Goal: Participate in discussion

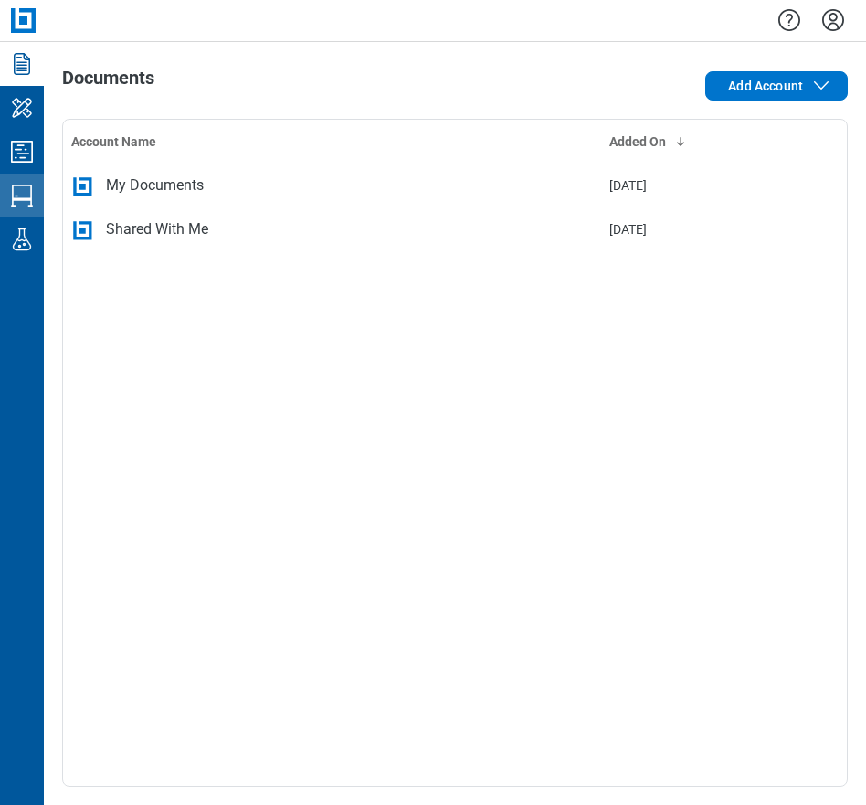
click at [36, 207] on icon "Studio Sessions" at bounding box center [21, 195] width 29 height 29
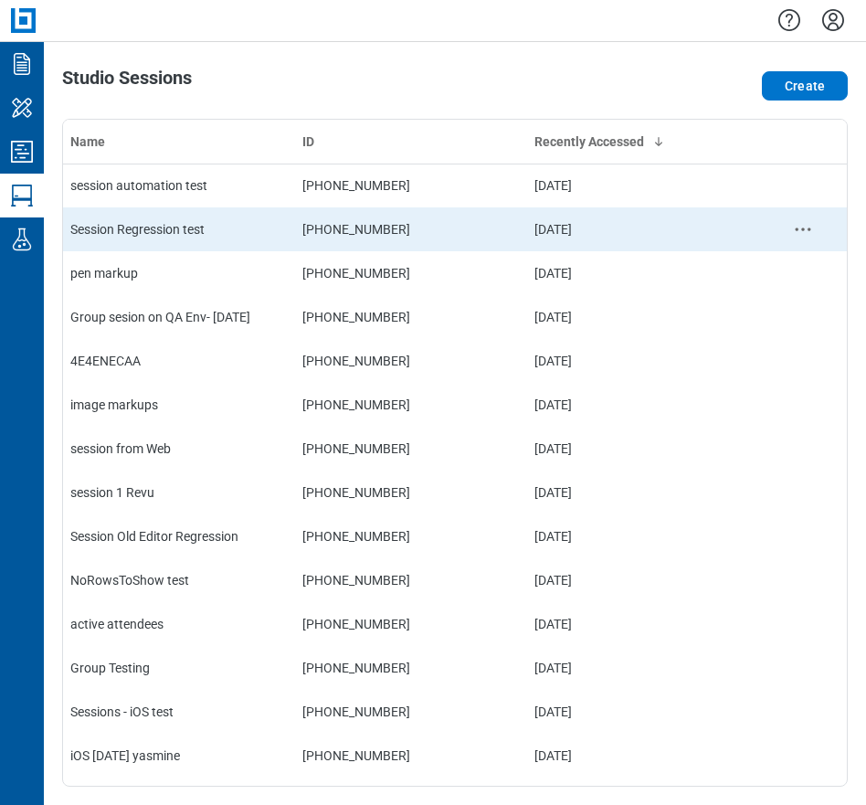
click at [165, 225] on div "Session Regression test" at bounding box center [178, 229] width 217 height 18
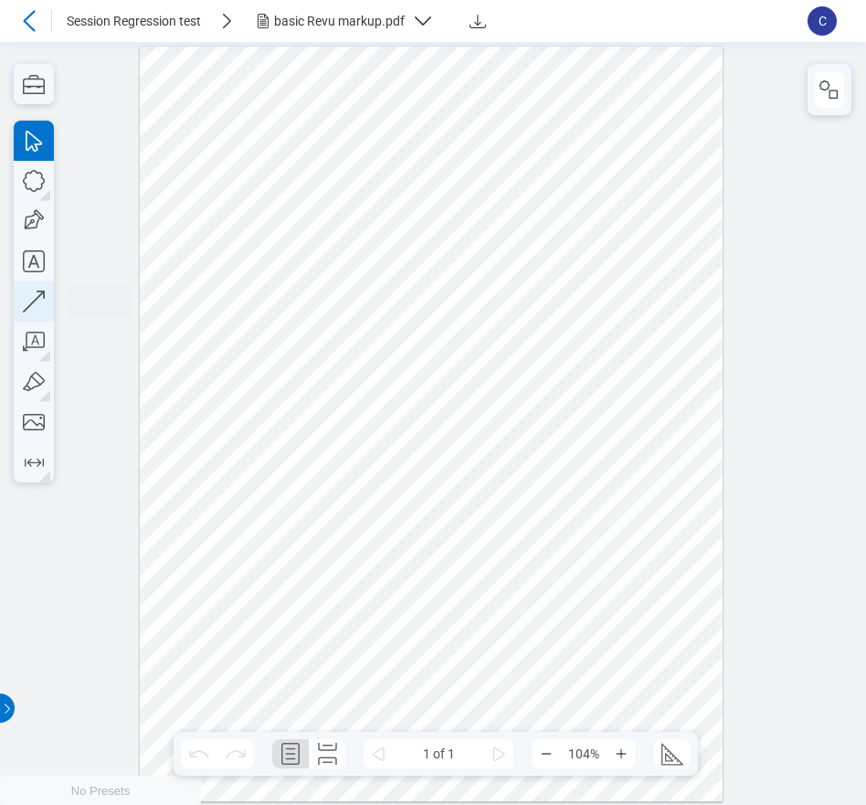
click at [29, 295] on icon "button" at bounding box center [34, 301] width 40 height 40
drag, startPoint x: 320, startPoint y: 427, endPoint x: 205, endPoint y: 521, distance: 147.3
click at [205, 521] on div at bounding box center [432, 423] width 584 height 755
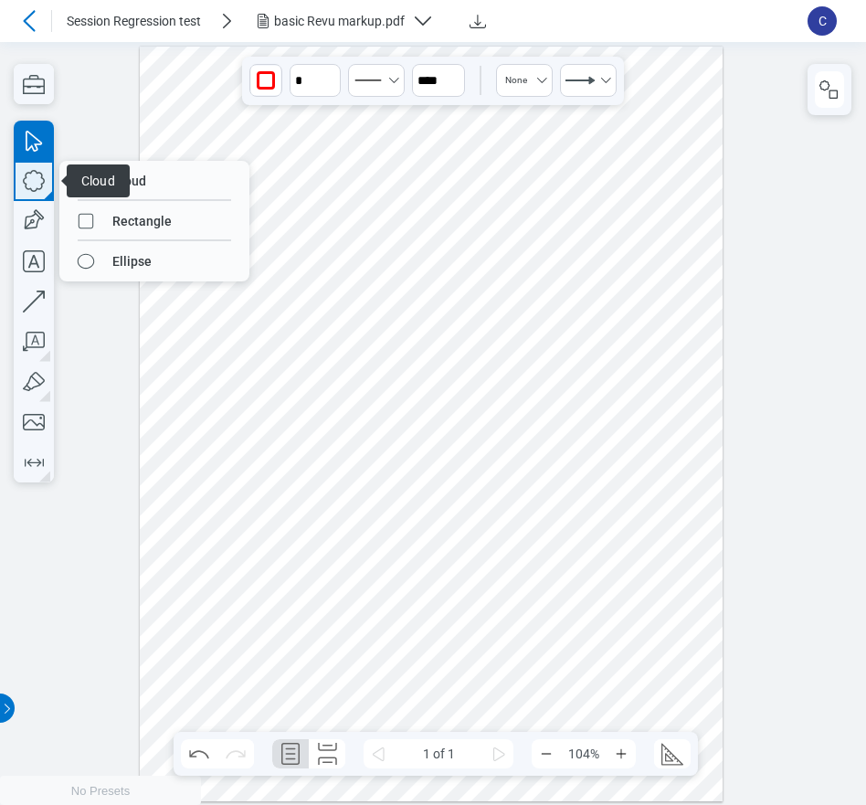
click at [41, 184] on icon "button" at bounding box center [34, 181] width 22 height 22
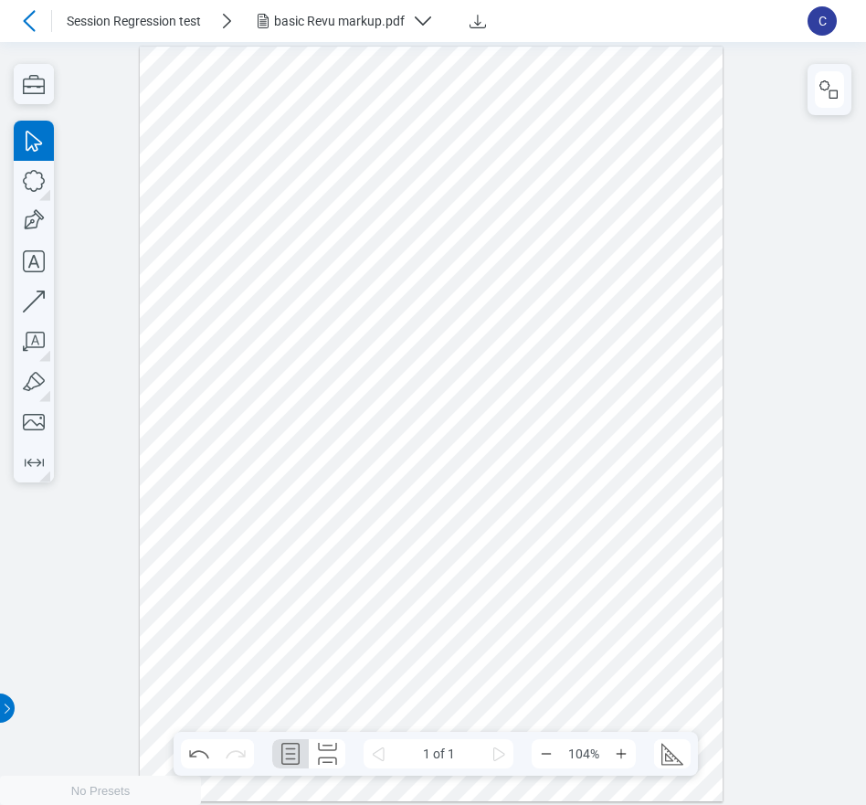
click at [330, 679] on div at bounding box center [432, 423] width 584 height 755
click at [827, 92] on icon "button" at bounding box center [829, 90] width 22 height 22
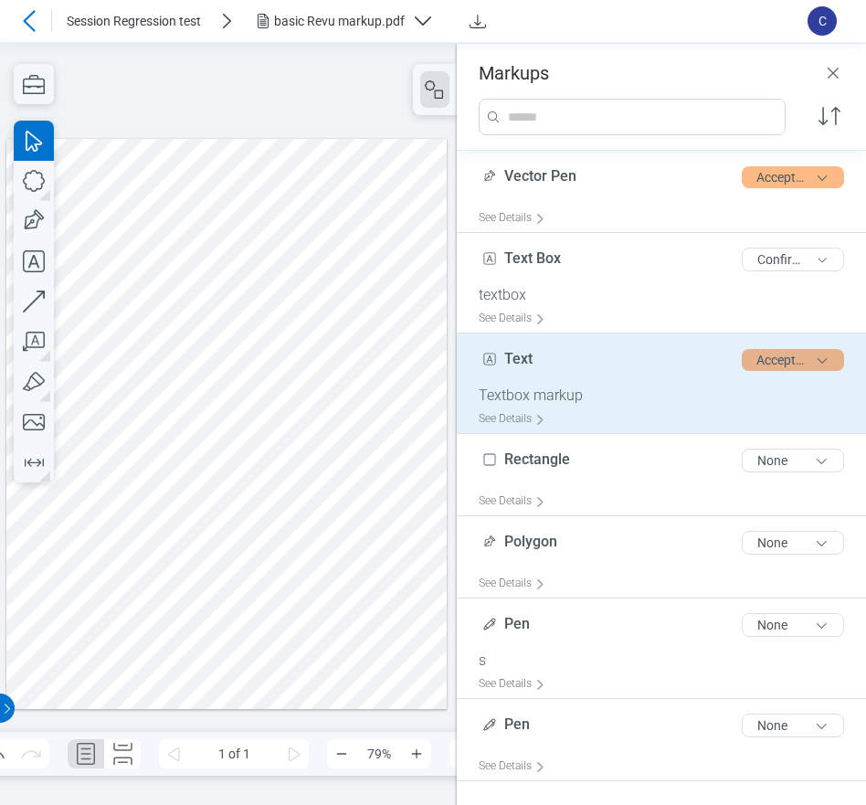
click at [780, 366] on button "Accepted" at bounding box center [793, 360] width 102 height 22
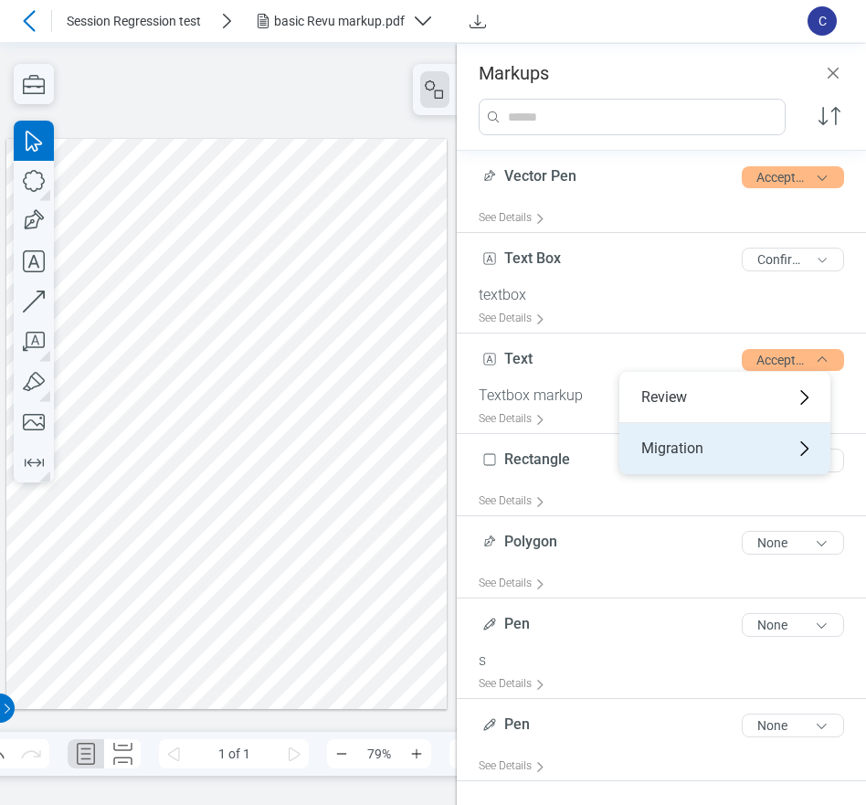
click at [725, 436] on div "Migration" at bounding box center [724, 448] width 211 height 51
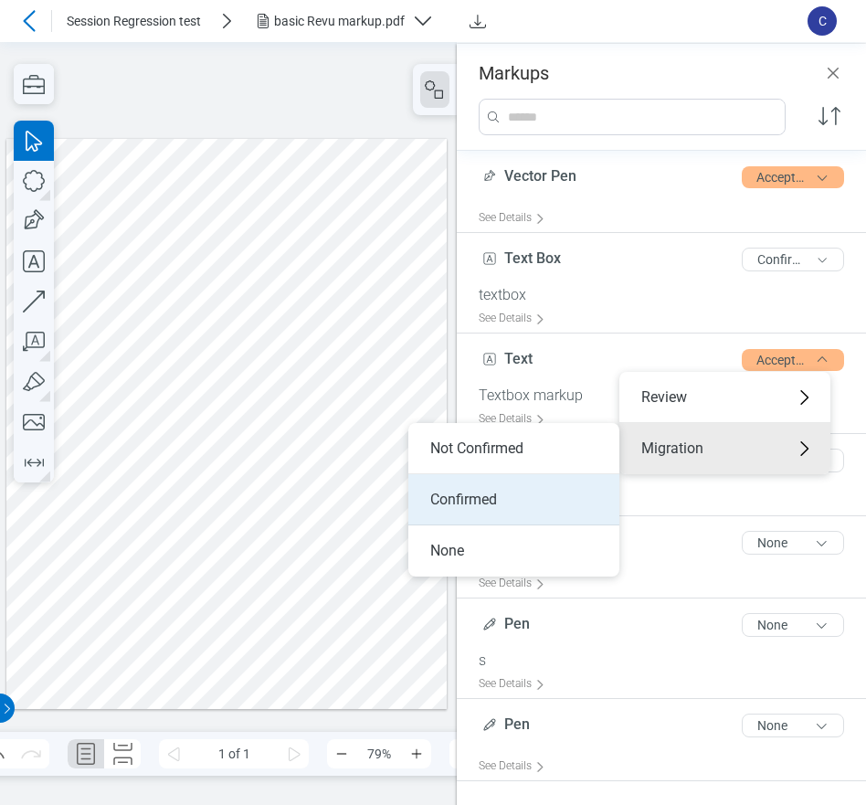
click at [448, 496] on li "Confirmed" at bounding box center [513, 499] width 211 height 51
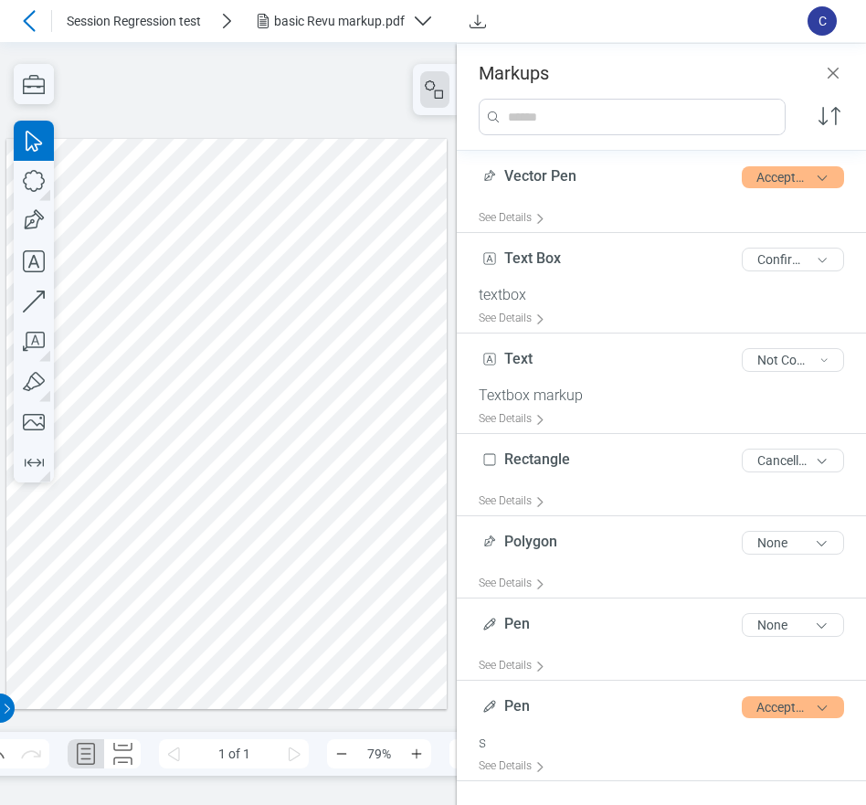
click at [68, 535] on div at bounding box center [226, 423] width 441 height 571
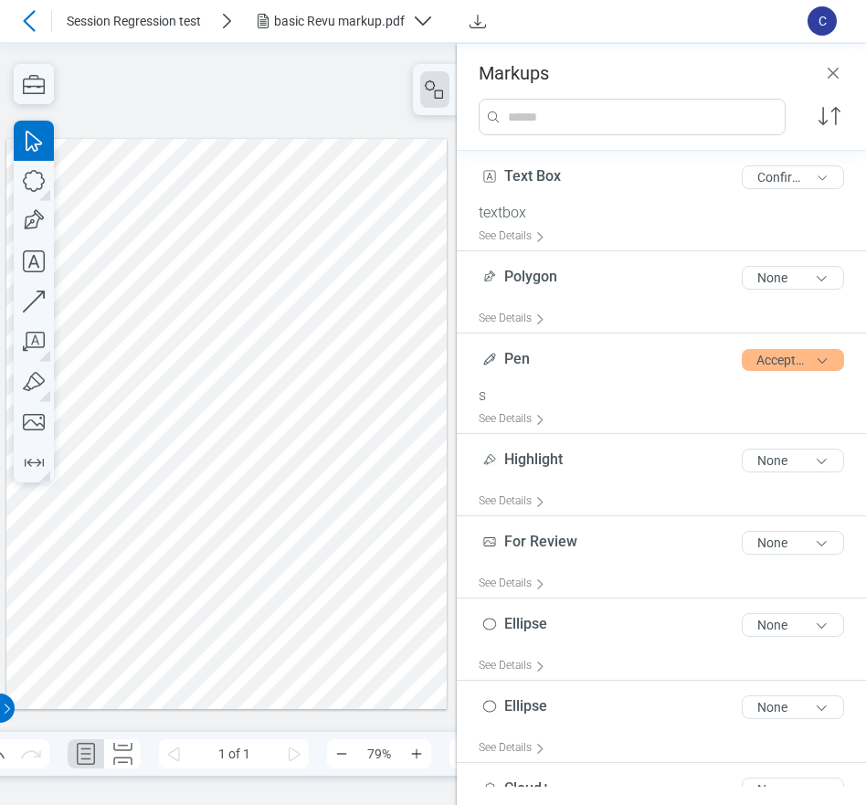
click at [62, 482] on div at bounding box center [226, 423] width 441 height 571
click at [73, 486] on div at bounding box center [226, 423] width 441 height 571
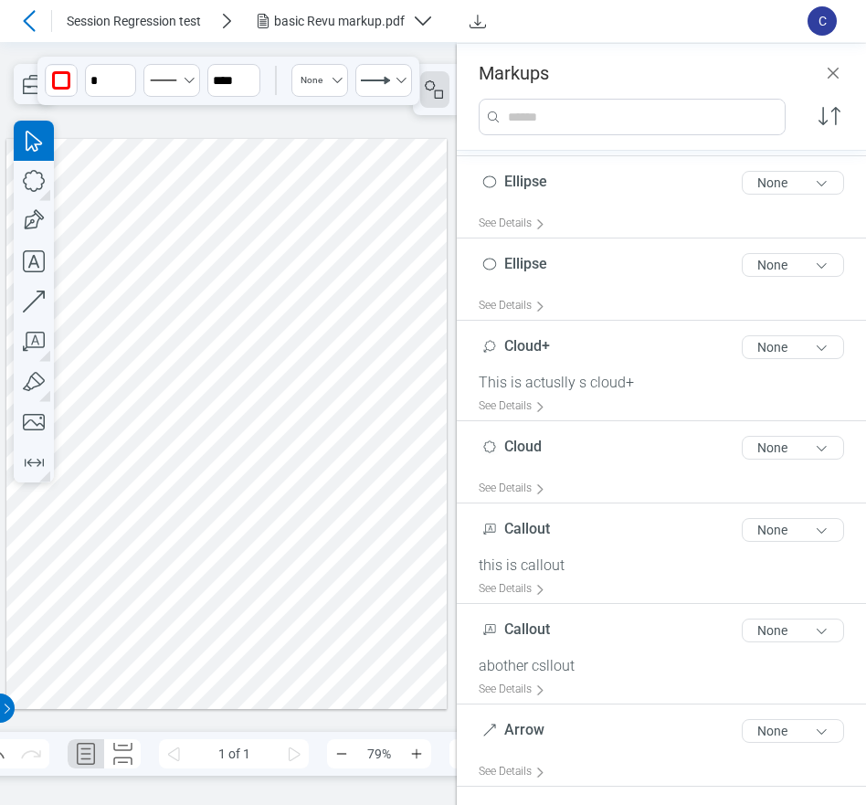
scroll to position [442, 0]
click at [263, 554] on div at bounding box center [226, 423] width 441 height 571
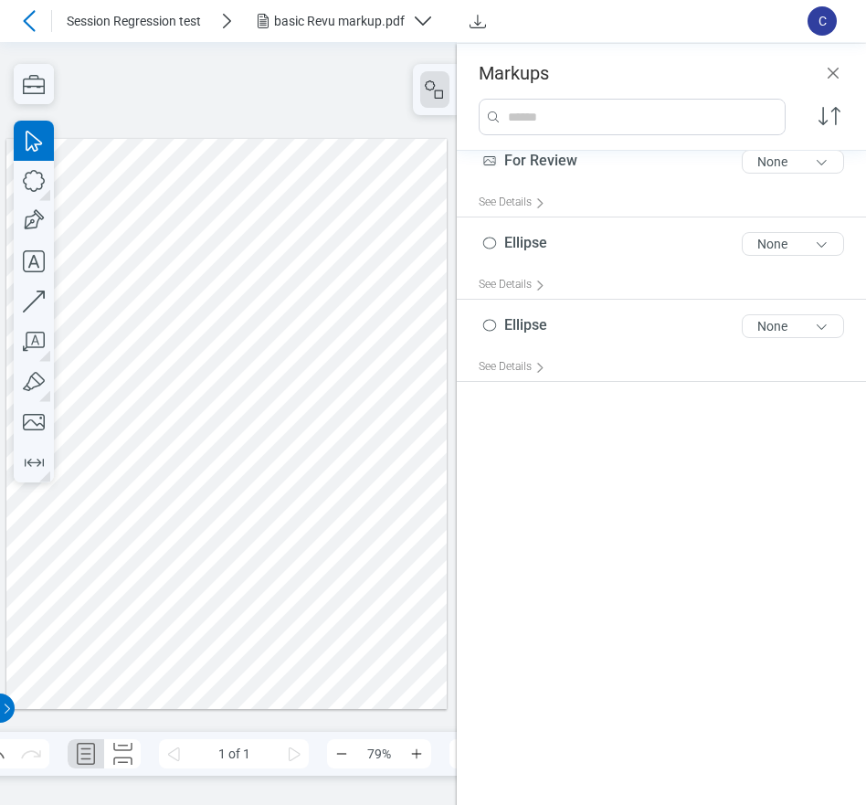
scroll to position [0, 0]
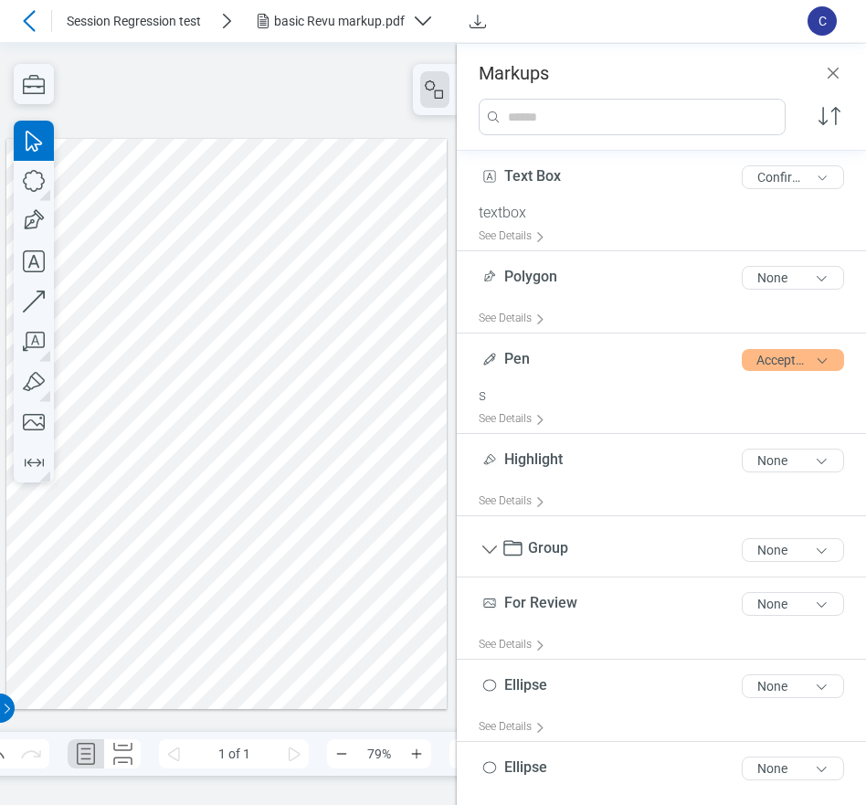
click at [198, 501] on div at bounding box center [226, 423] width 441 height 571
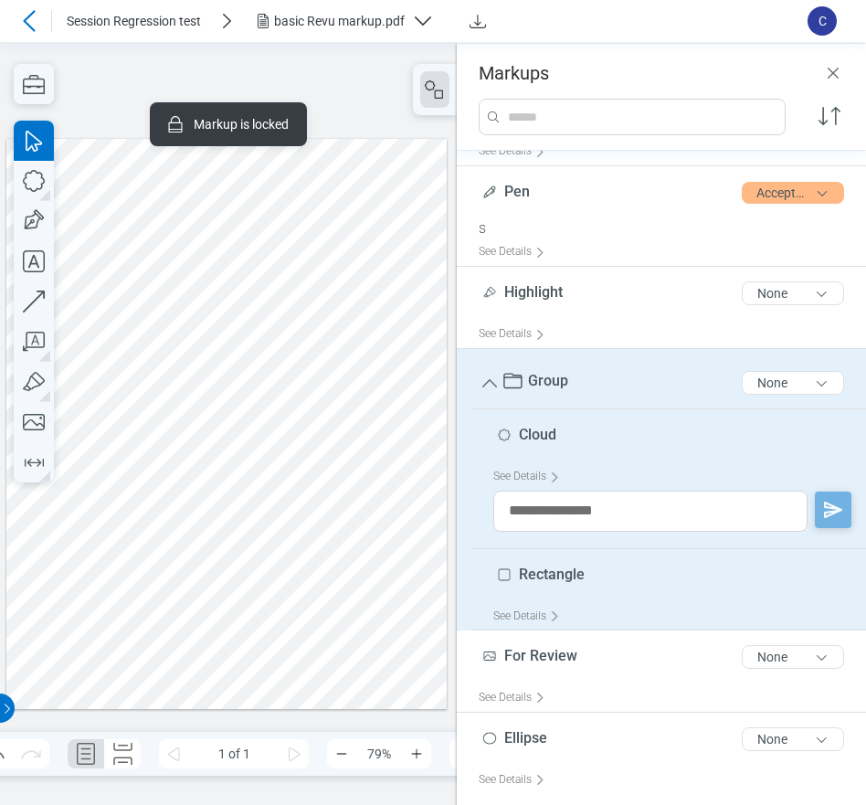
scroll to position [183, 0]
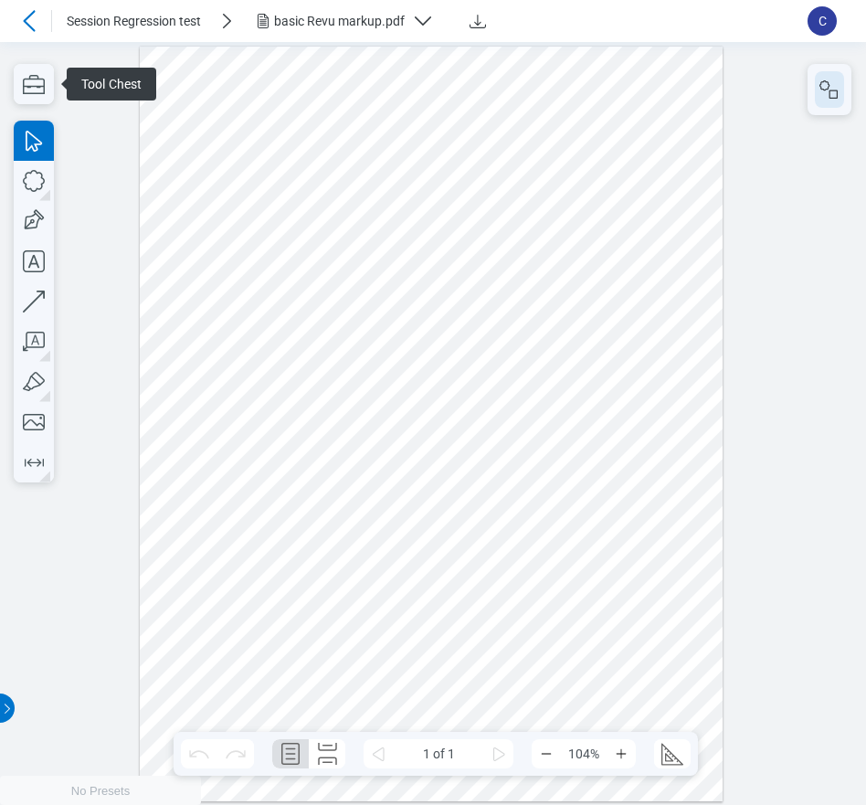
click at [834, 106] on button "button" at bounding box center [829, 89] width 29 height 37
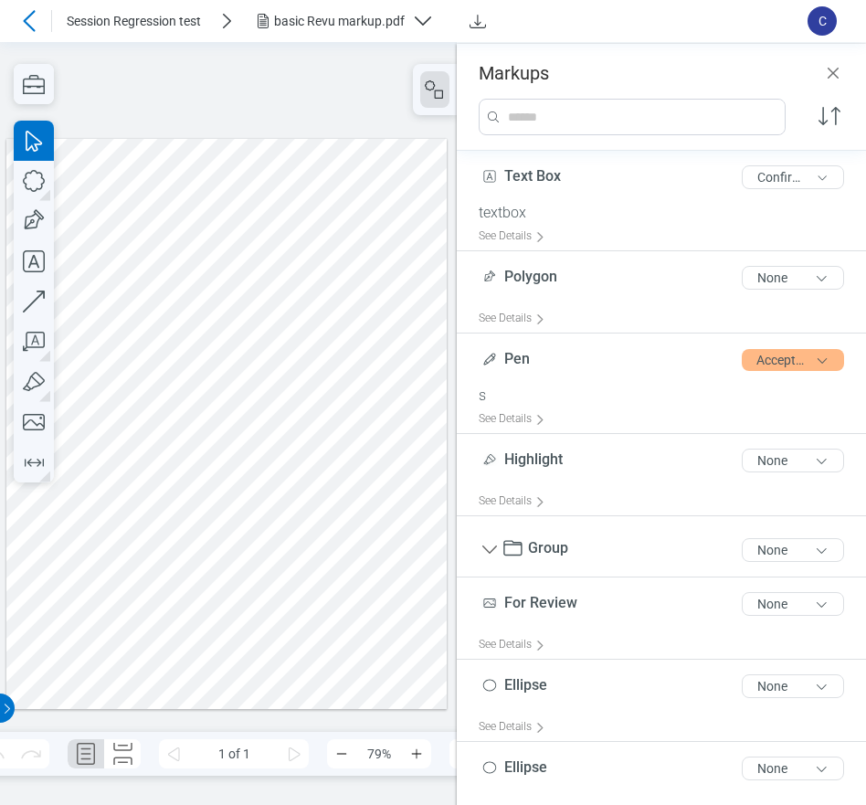
click at [304, 500] on div at bounding box center [226, 423] width 441 height 571
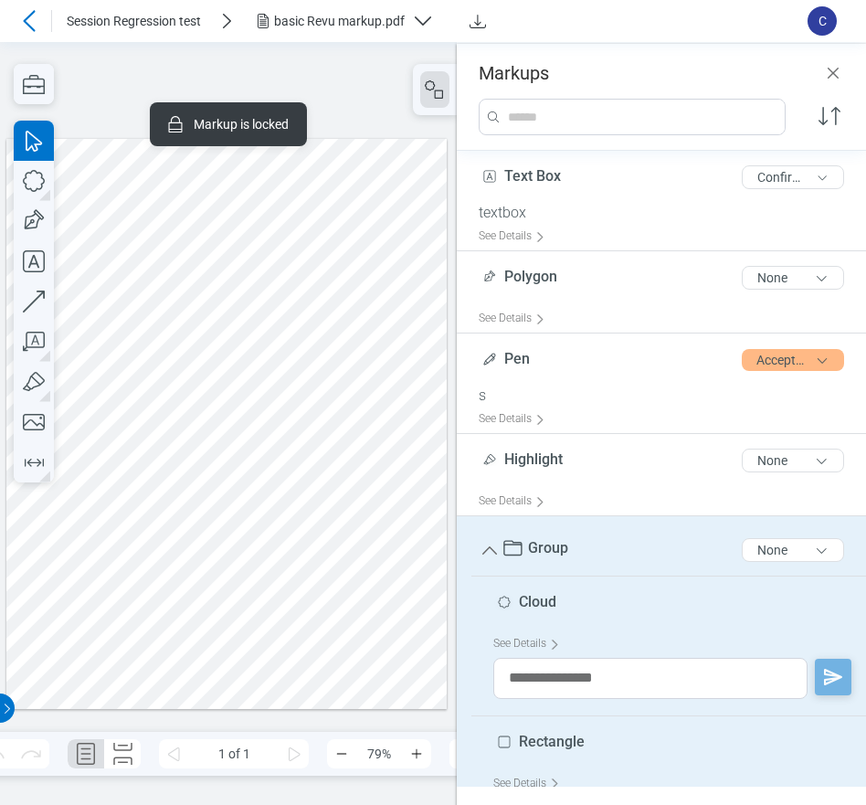
drag, startPoint x: 178, startPoint y: 633, endPoint x: 169, endPoint y: 634, distance: 9.2
click at [178, 633] on div at bounding box center [226, 423] width 441 height 571
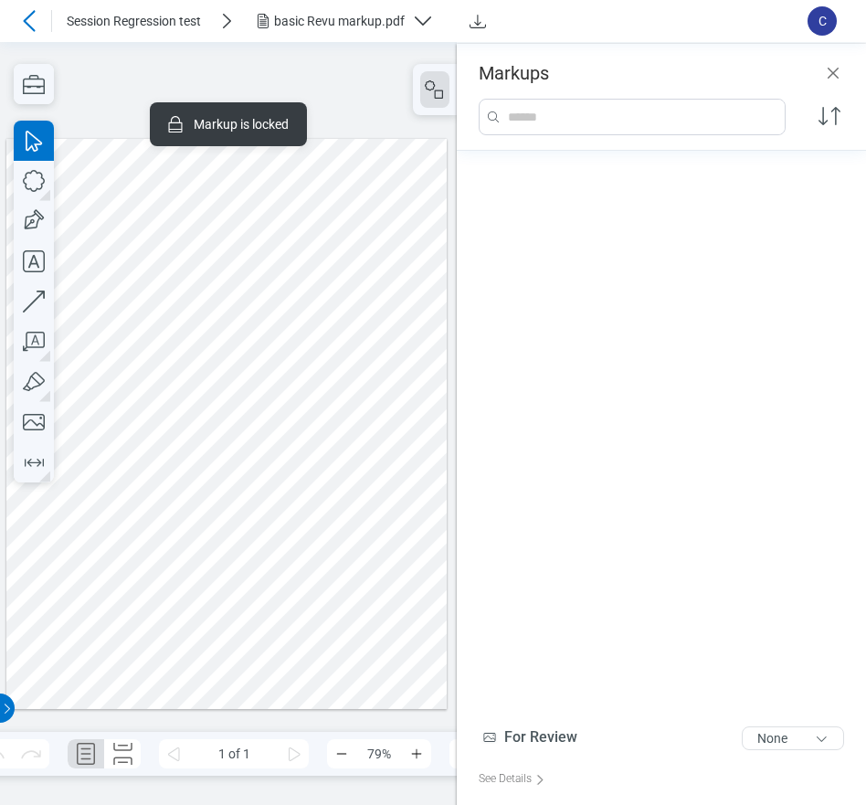
scroll to position [1072, 0]
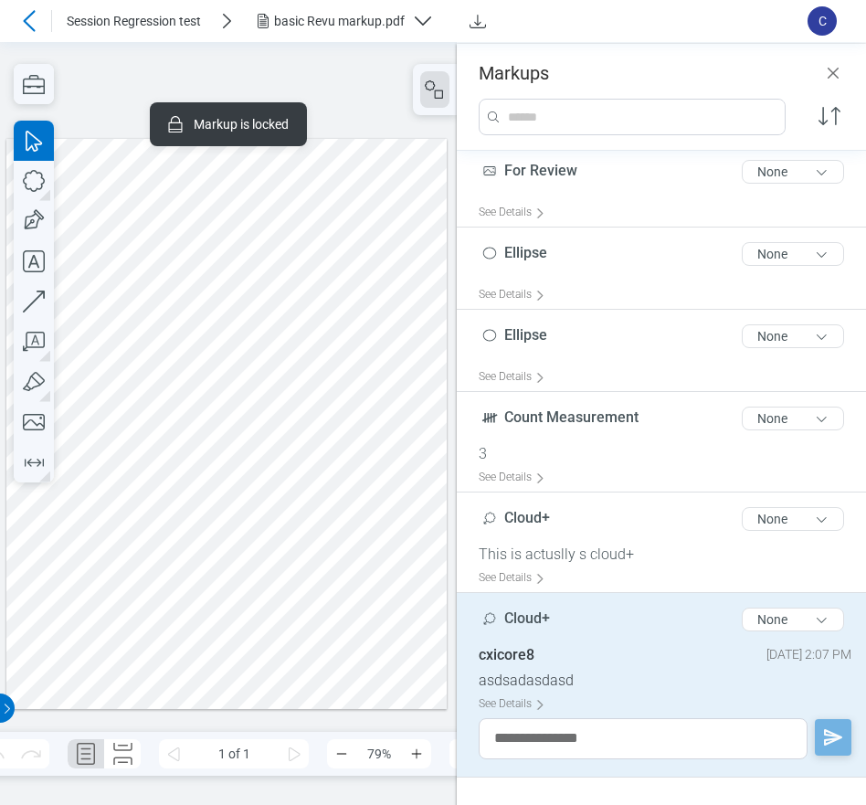
click at [320, 22] on div "basic Revu markup.pdf" at bounding box center [339, 21] width 131 height 18
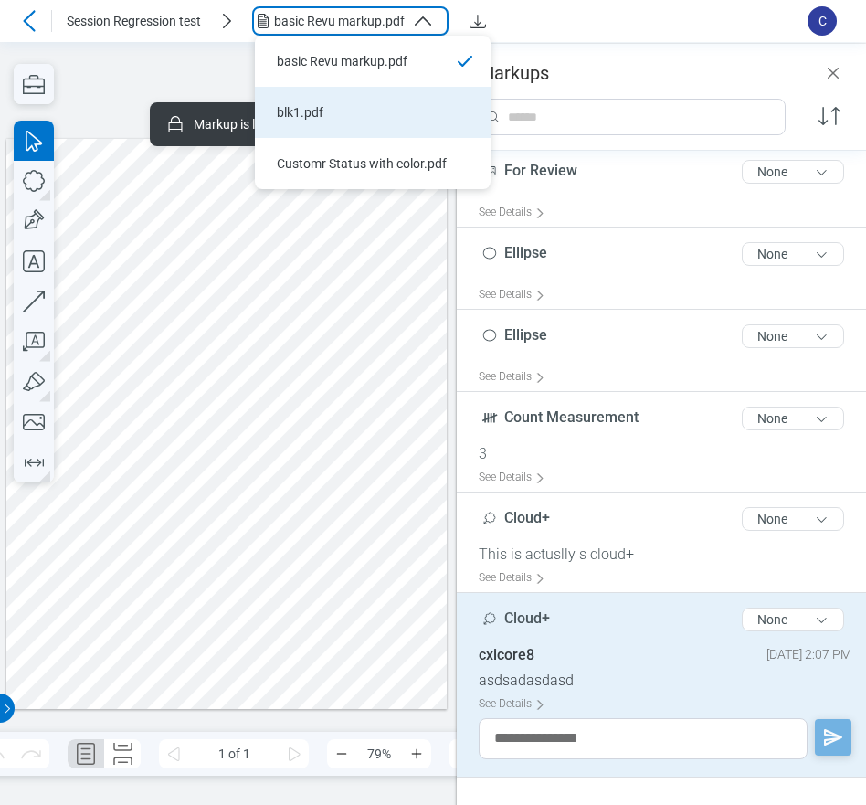
click at [315, 109] on div "blk1.pdf" at bounding box center [362, 112] width 170 height 18
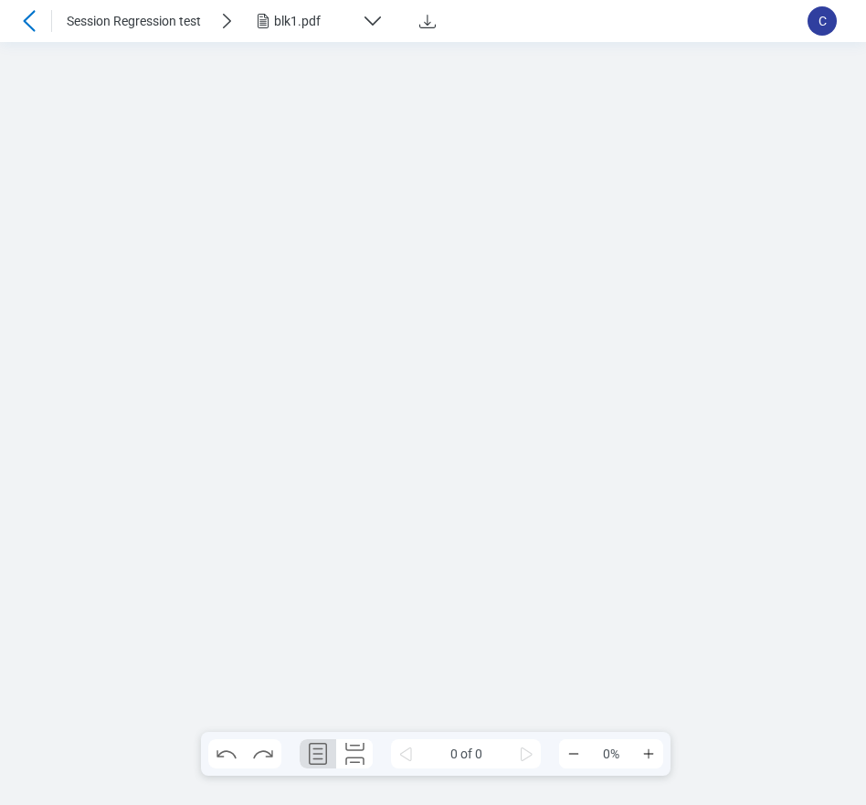
scroll to position [0, 0]
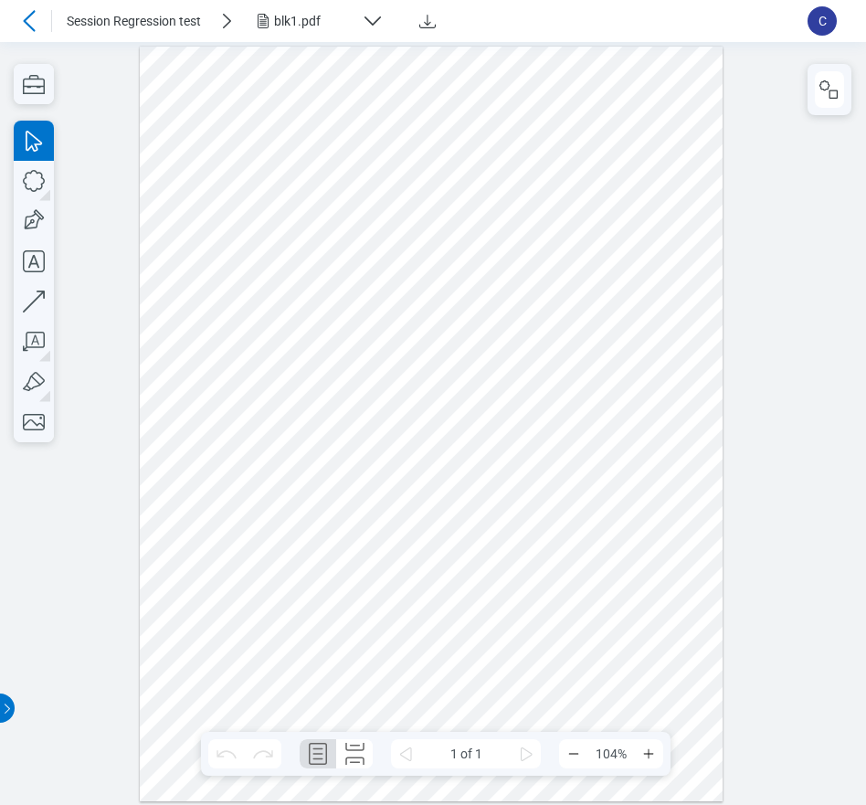
click at [285, 216] on div at bounding box center [432, 423] width 584 height 755
click at [350, 303] on div at bounding box center [432, 423] width 584 height 755
drag, startPoint x: 348, startPoint y: 419, endPoint x: 376, endPoint y: 413, distance: 29.0
click at [348, 419] on div at bounding box center [432, 423] width 584 height 755
click at [823, 88] on icon "button" at bounding box center [829, 90] width 22 height 22
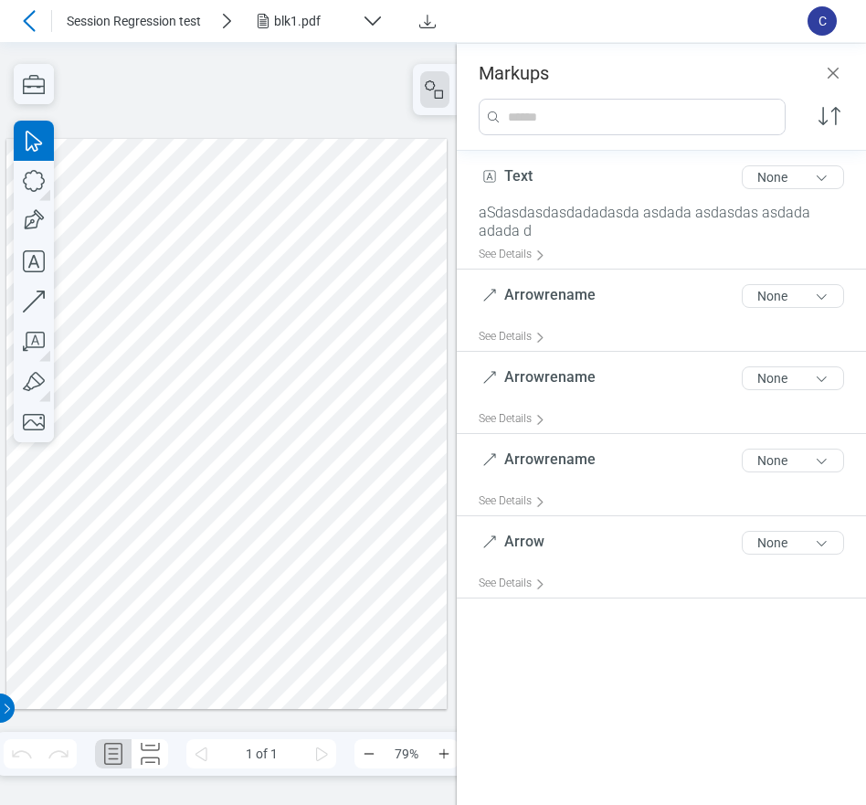
click at [167, 420] on div at bounding box center [226, 423] width 441 height 571
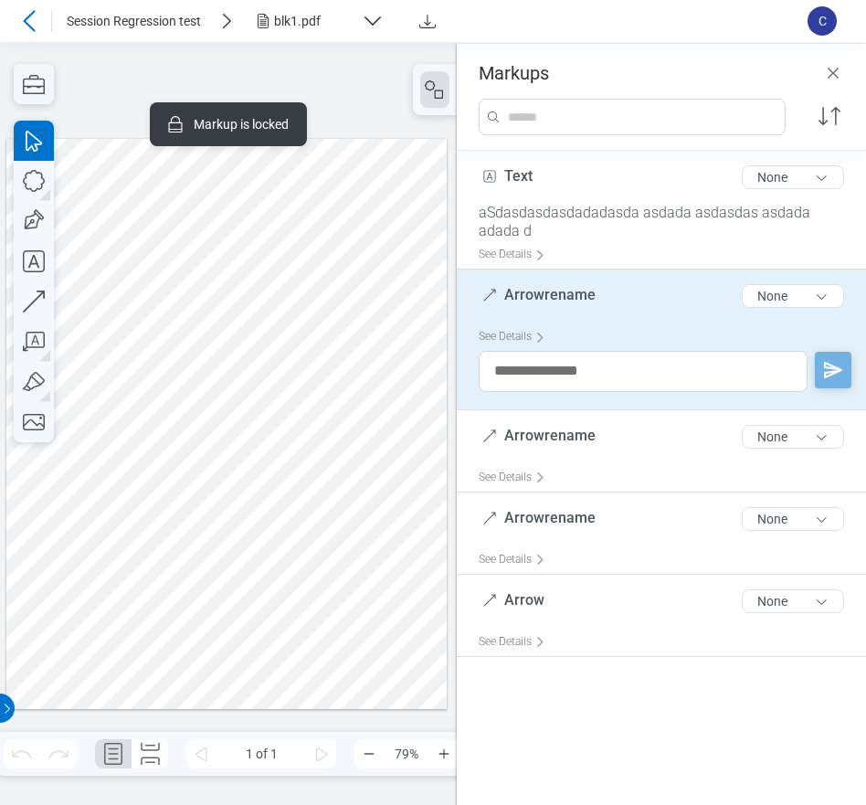
click at [250, 592] on div at bounding box center [226, 423] width 441 height 571
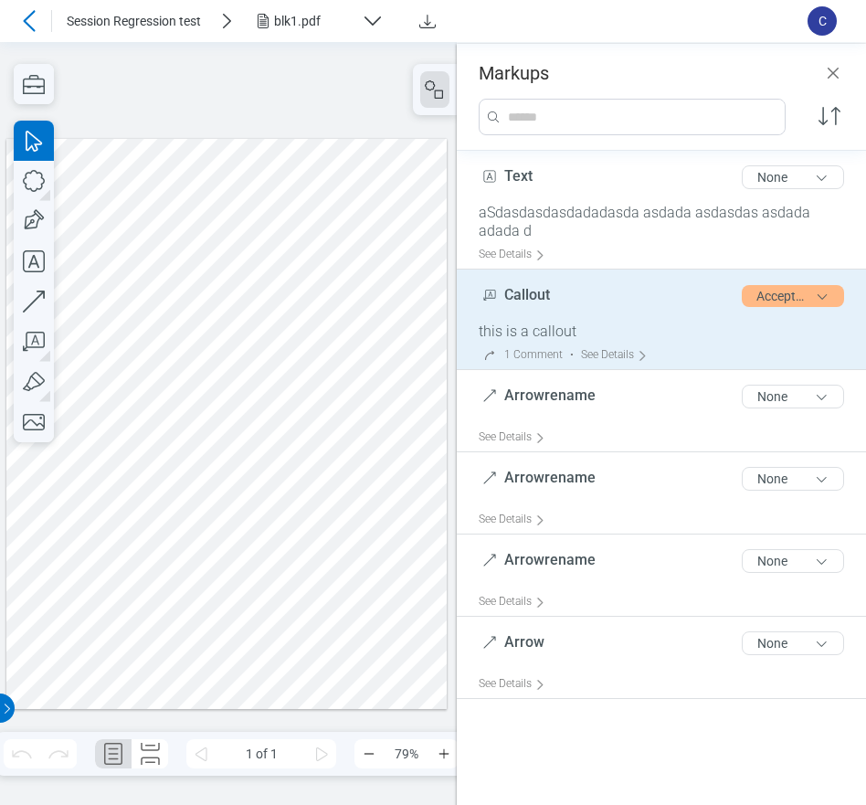
drag, startPoint x: 518, startPoint y: 358, endPoint x: 532, endPoint y: 375, distance: 22.7
click at [518, 358] on div "1 Comment" at bounding box center [533, 355] width 58 height 14
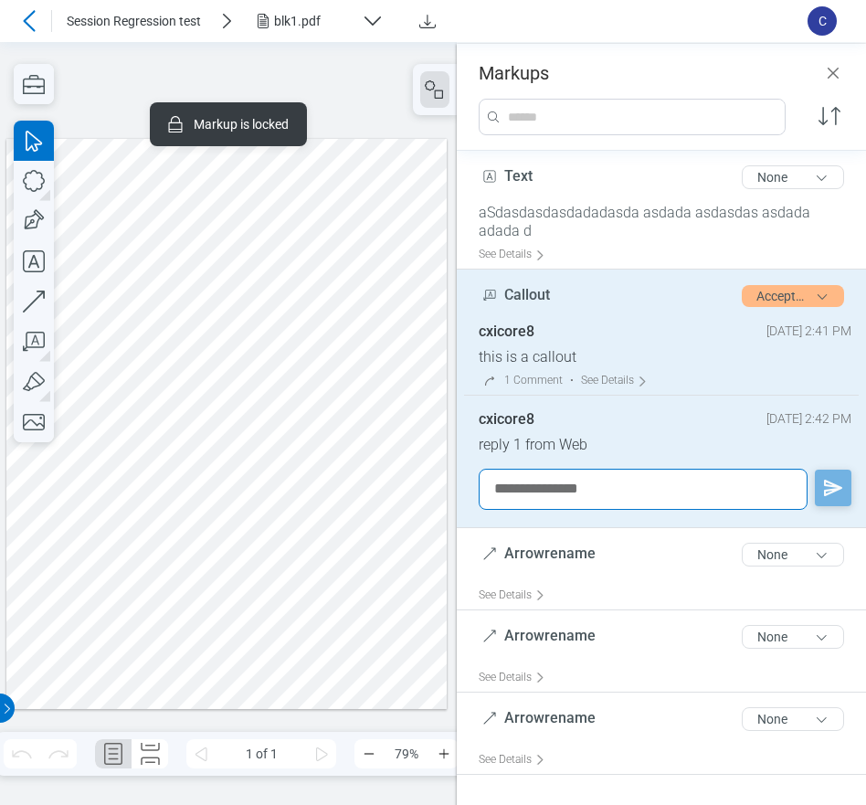
click at [560, 491] on textarea at bounding box center [643, 489] width 329 height 41
type textarea "**********"
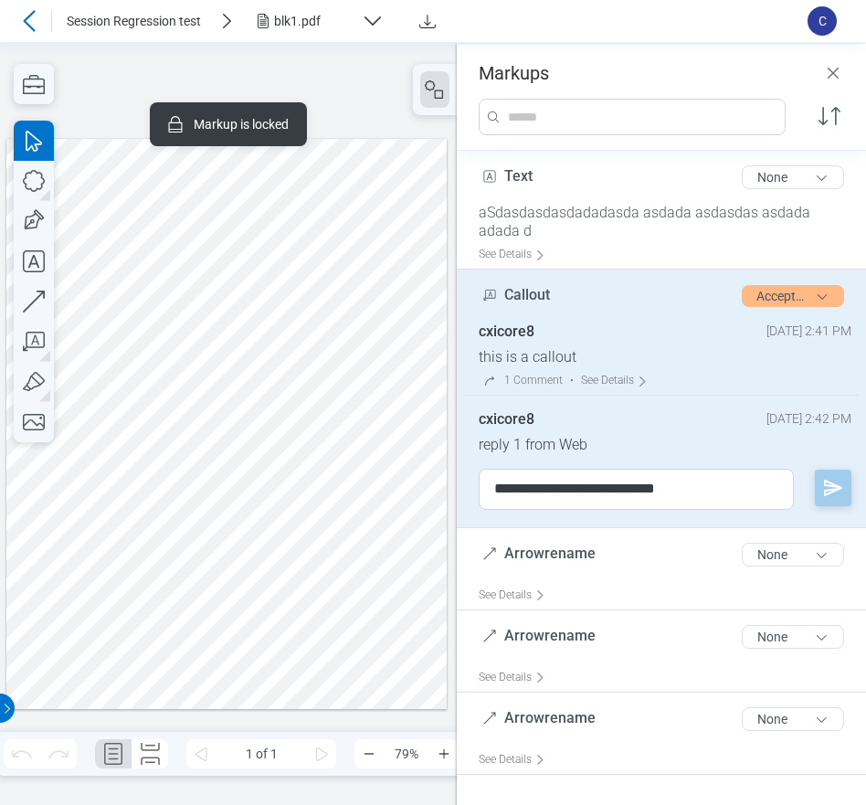
click at [822, 483] on g "button" at bounding box center [833, 488] width 22 height 22
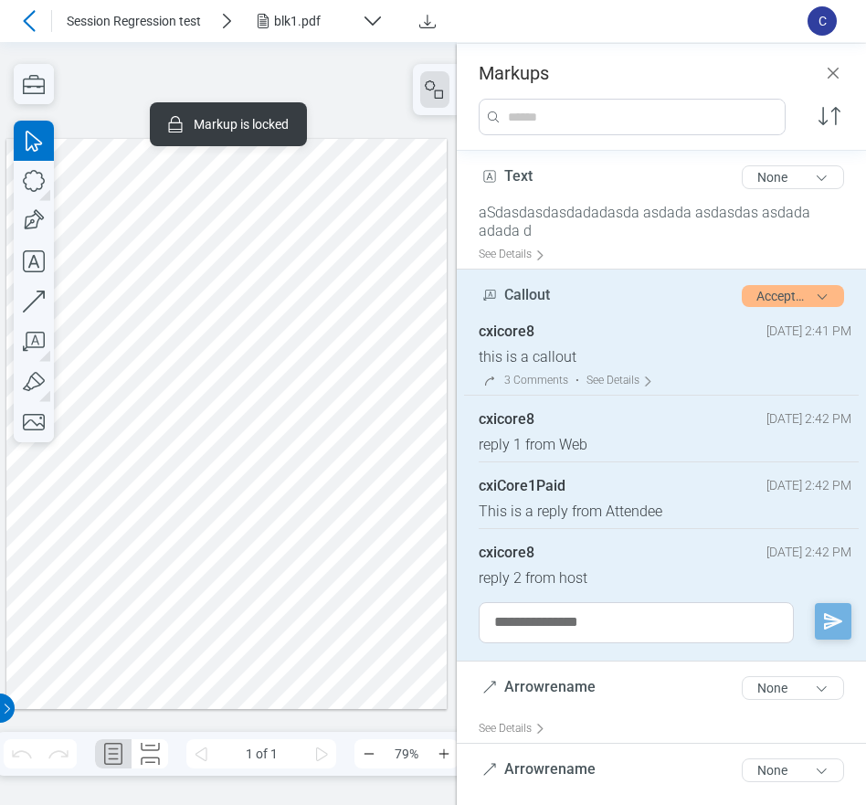
drag, startPoint x: 828, startPoint y: 72, endPoint x: 827, endPoint y: 135, distance: 63.0
click at [828, 72] on icon "Close" at bounding box center [833, 73] width 22 height 22
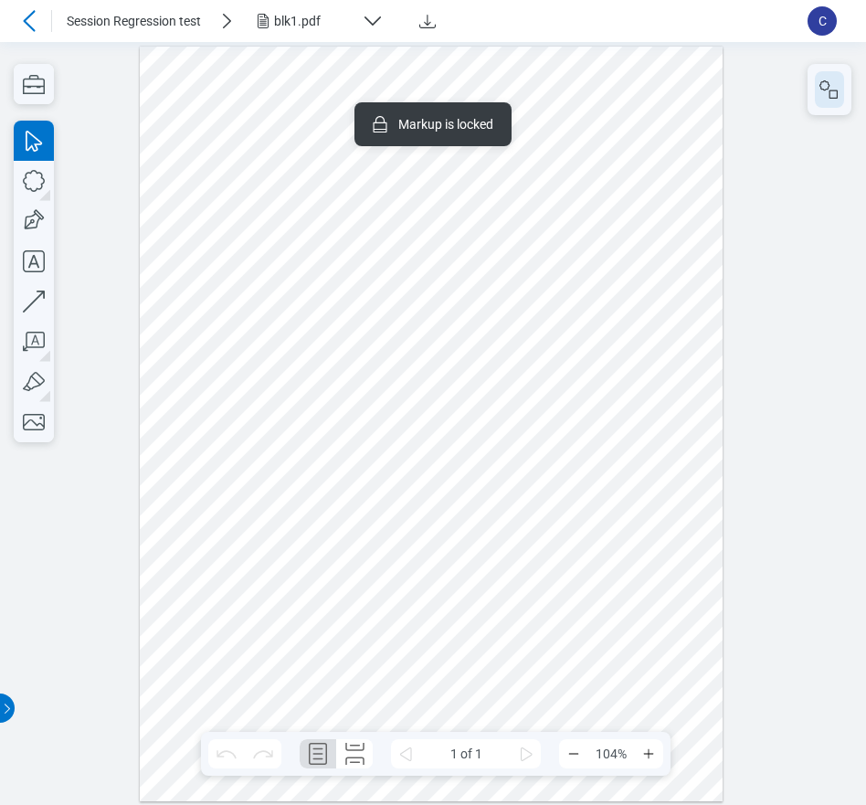
click at [830, 95] on icon "button" at bounding box center [829, 90] width 22 height 22
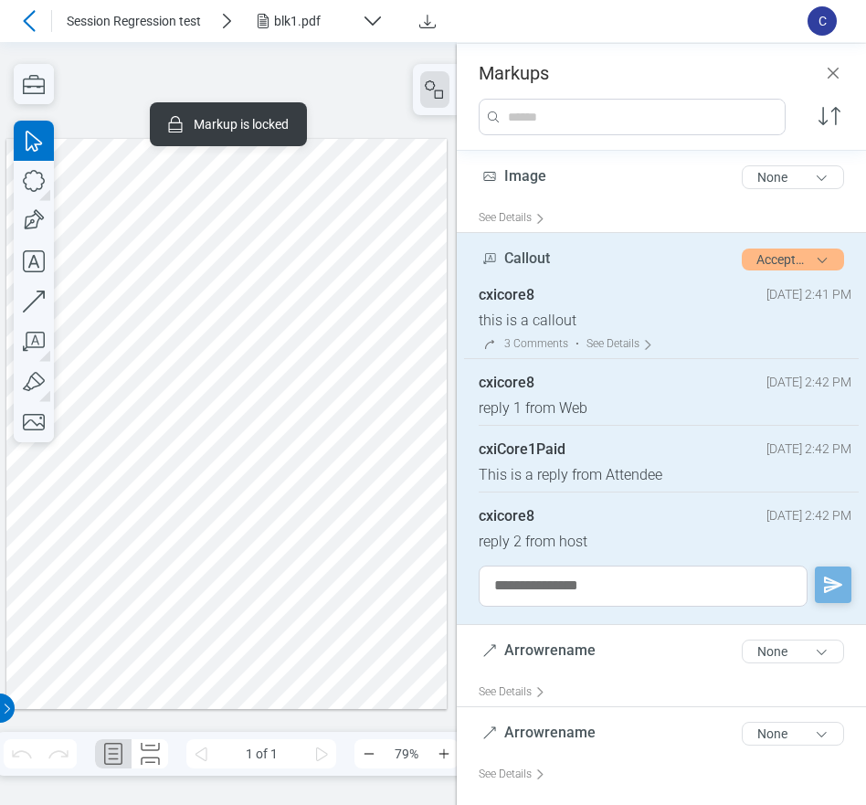
scroll to position [115, 0]
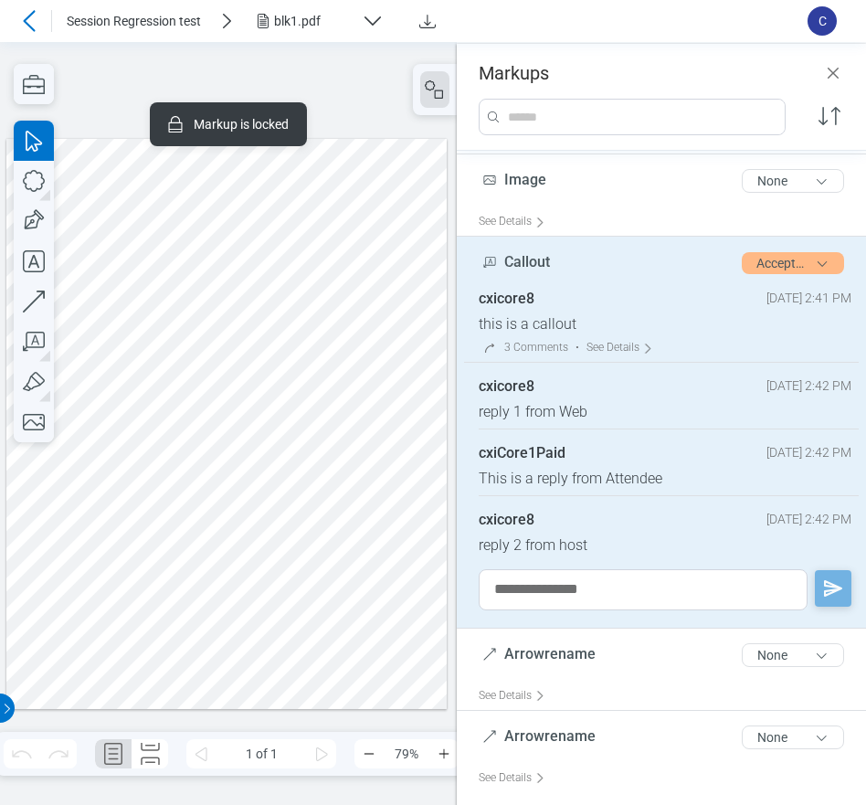
click at [271, 548] on div at bounding box center [226, 423] width 441 height 571
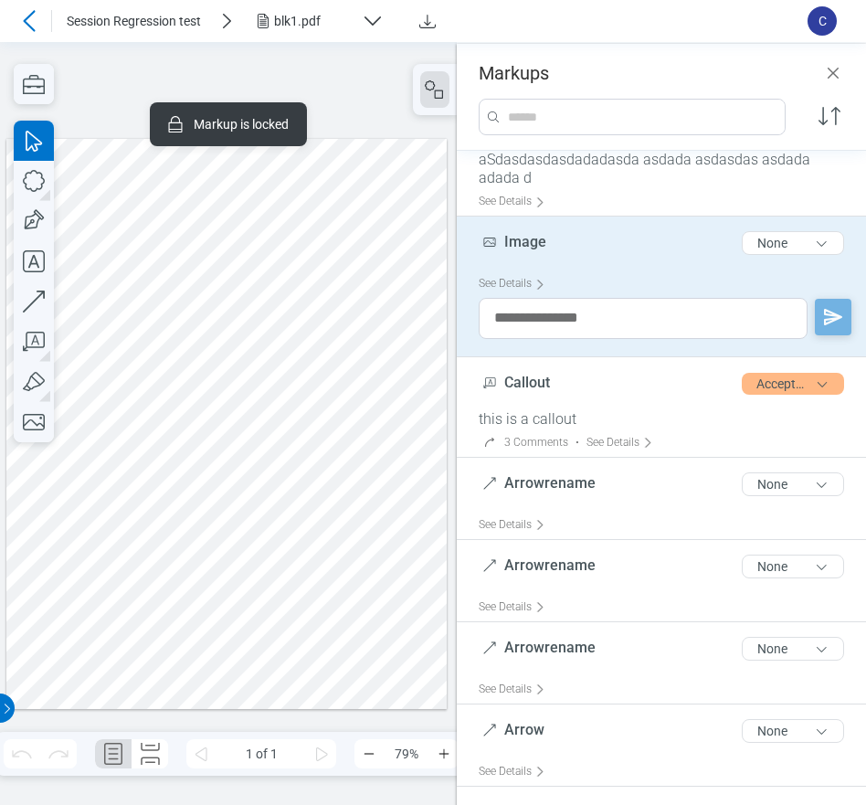
scroll to position [53, 0]
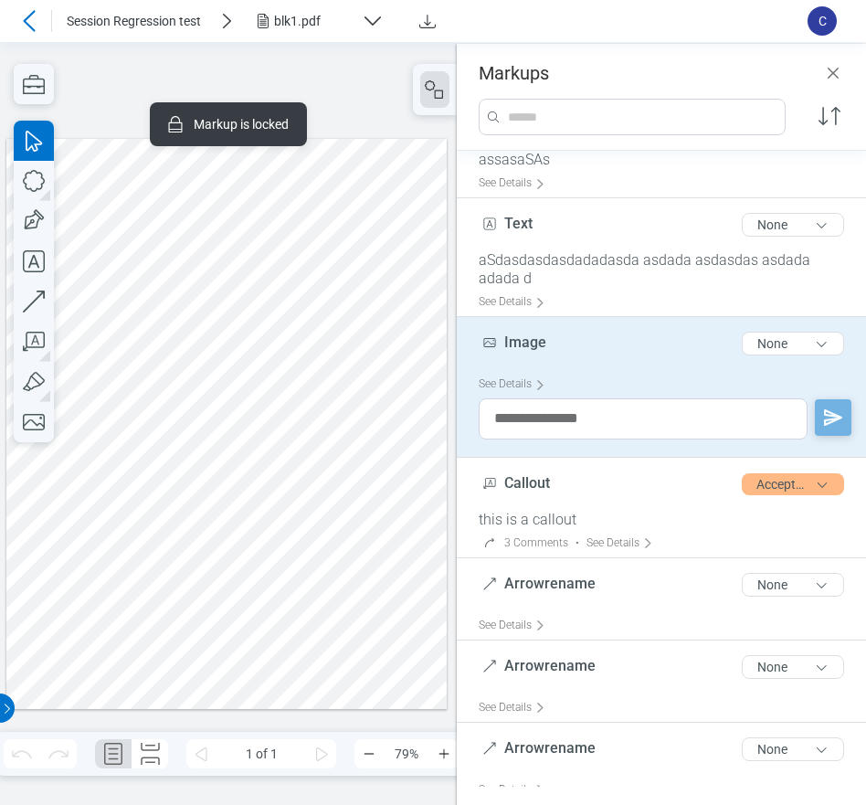
click at [285, 581] on div at bounding box center [226, 423] width 441 height 571
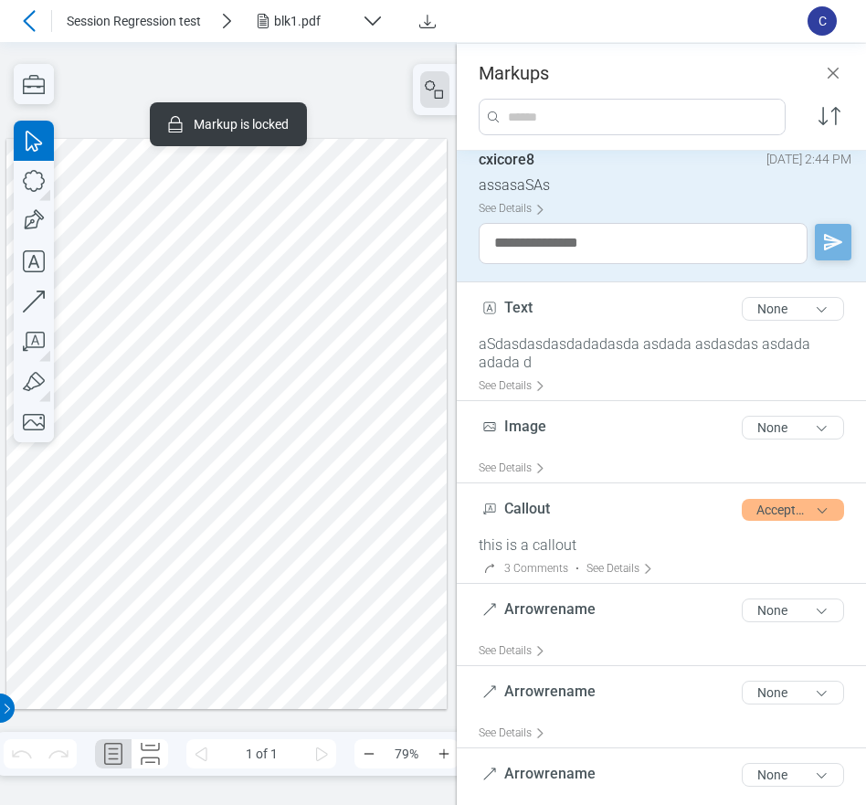
scroll to position [0, 0]
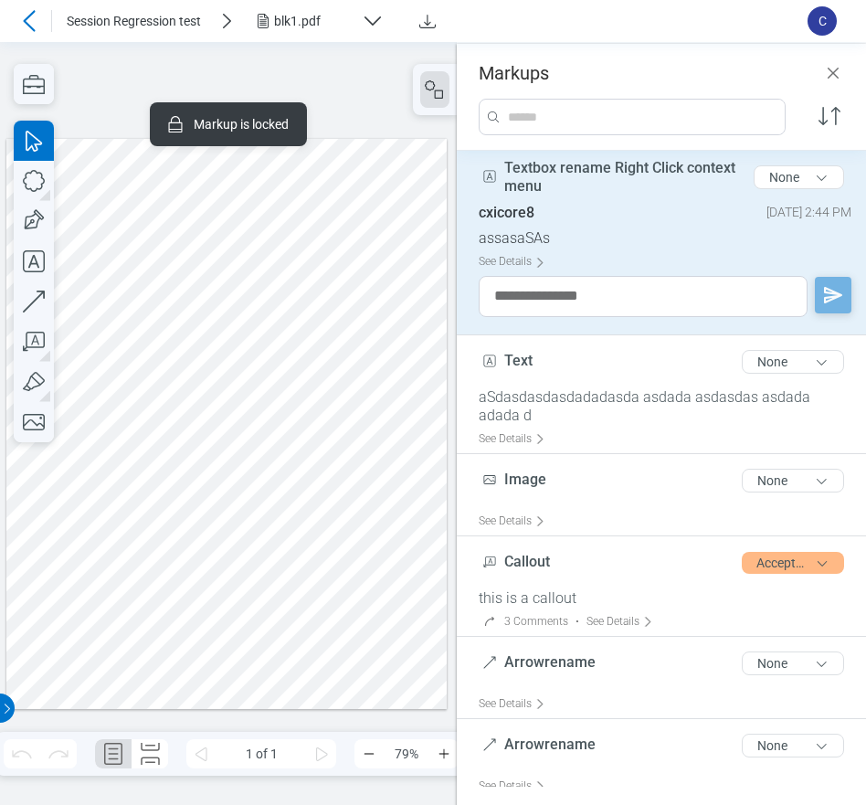
click at [573, 172] on span "Textbox rename Right Click context menu" at bounding box center [619, 177] width 231 height 36
click at [514, 261] on div "See Details" at bounding box center [516, 261] width 74 height 28
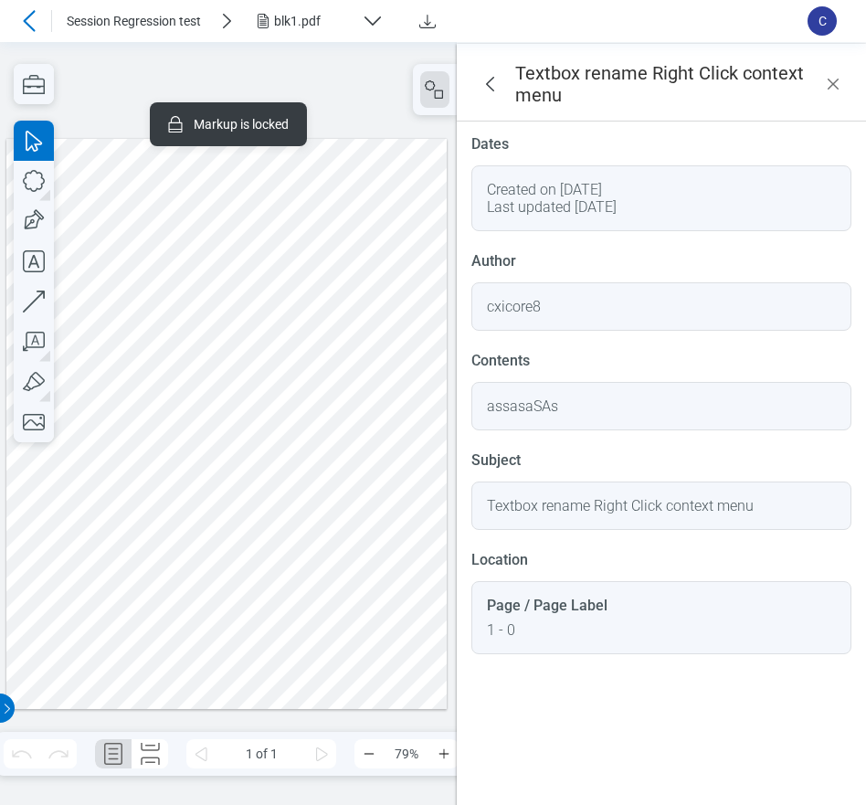
click at [344, 268] on div at bounding box center [226, 423] width 441 height 571
click at [279, 590] on div at bounding box center [226, 423] width 441 height 571
